Goal: Information Seeking & Learning: Learn about a topic

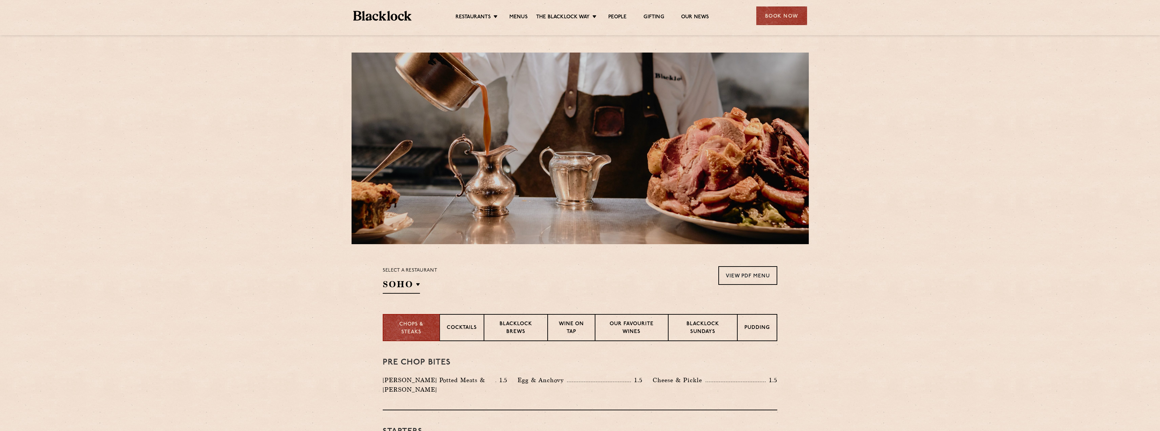
scroll to position [169, 0]
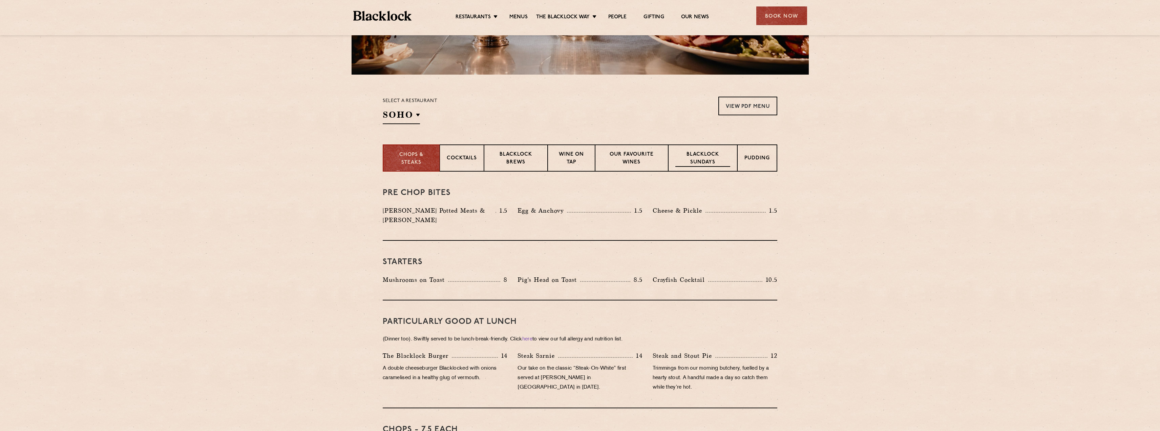
click at [726, 162] on p "Blacklock Sundays" at bounding box center [703, 159] width 55 height 16
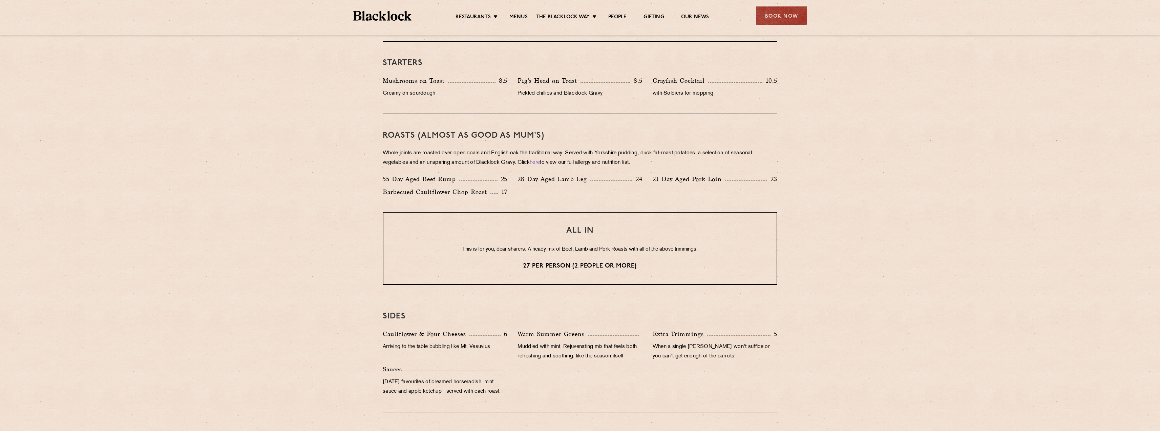
scroll to position [407, 0]
drag, startPoint x: 510, startPoint y: 153, endPoint x: 636, endPoint y: 146, distance: 126.2
click at [636, 146] on div "Roasts (Almost as good as Mum's) Whole joints are roasted over open coals and E…" at bounding box center [580, 164] width 395 height 98
click at [657, 149] on p "Whole joints are roasted over open coals and English oak the traditional way. S…" at bounding box center [580, 158] width 395 height 19
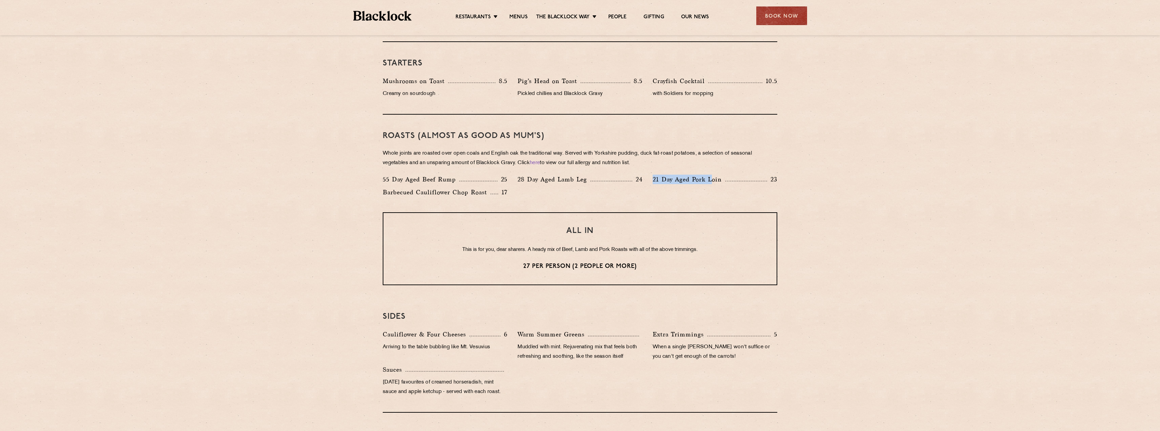
drag, startPoint x: 644, startPoint y: 176, endPoint x: 710, endPoint y: 189, distance: 67.0
click at [714, 178] on div "55 Day Aged Beef Rump 25 28 Day Aged Lamb Leg 24 21 Day Aged Pork Loin 23 Barbe…" at bounding box center [580, 187] width 405 height 26
click at [705, 192] on div "55 Day Aged Beef Rump 25 28 Day Aged Lamb Leg 24 21 Day Aged Pork Loin 23 Barbe…" at bounding box center [580, 187] width 405 height 26
drag, startPoint x: 522, startPoint y: 248, endPoint x: 663, endPoint y: 249, distance: 140.3
click at [657, 249] on p "This is for you, dear sharers. A heady mix of Beef, Lamb and Pork Roasts with a…" at bounding box center [580, 249] width 366 height 9
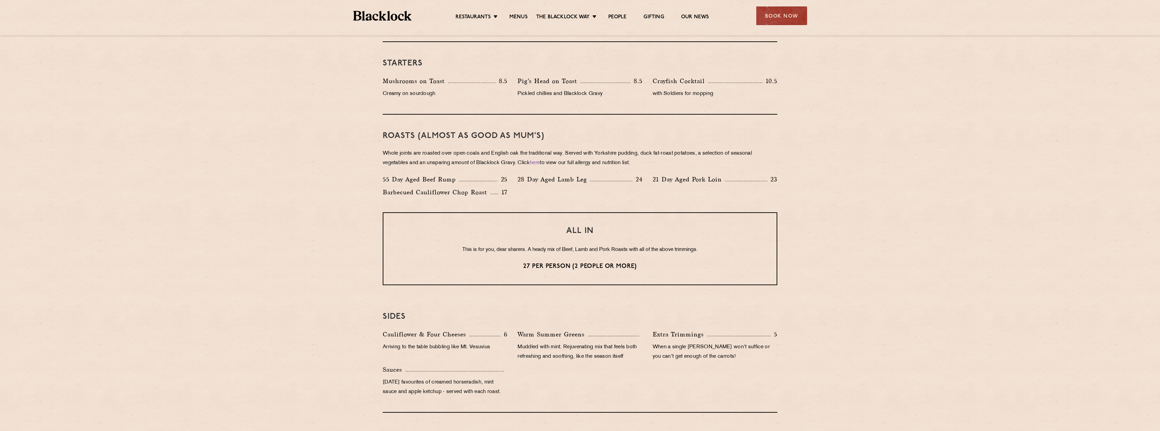
drag, startPoint x: 663, startPoint y: 249, endPoint x: 661, endPoint y: 237, distance: 11.7
click at [663, 249] on p "This is for you, dear sharers. A heady mix of Beef, Lamb and Pork Roasts with a…" at bounding box center [580, 249] width 366 height 9
